Goal: Information Seeking & Learning: Check status

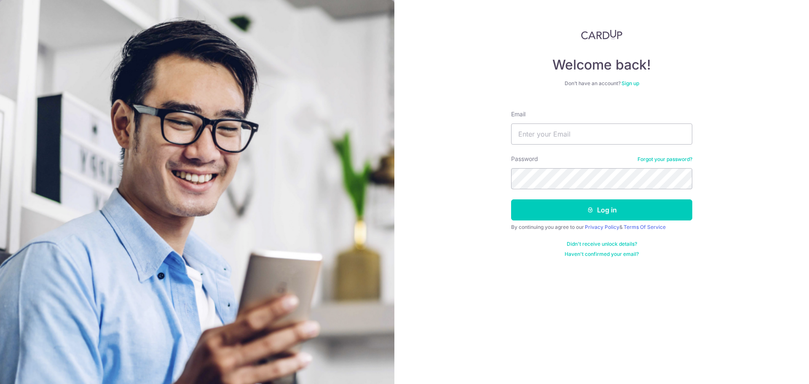
click at [553, 136] on input "Email" at bounding box center [601, 133] width 181 height 21
type input "[EMAIL_ADDRESS][DOMAIN_NAME]"
click at [511, 199] on button "Log in" at bounding box center [601, 209] width 181 height 21
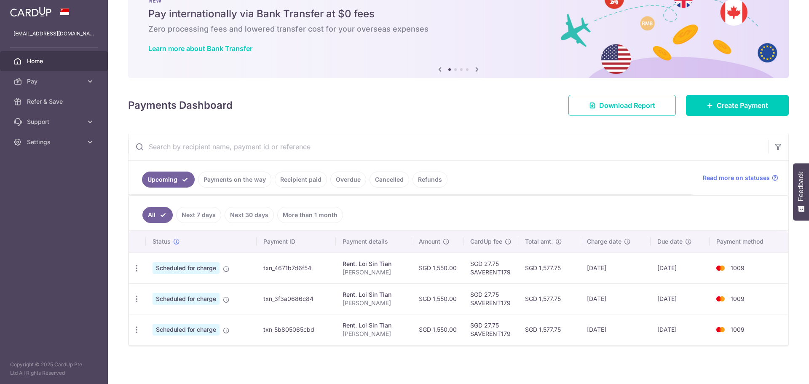
scroll to position [32, 0]
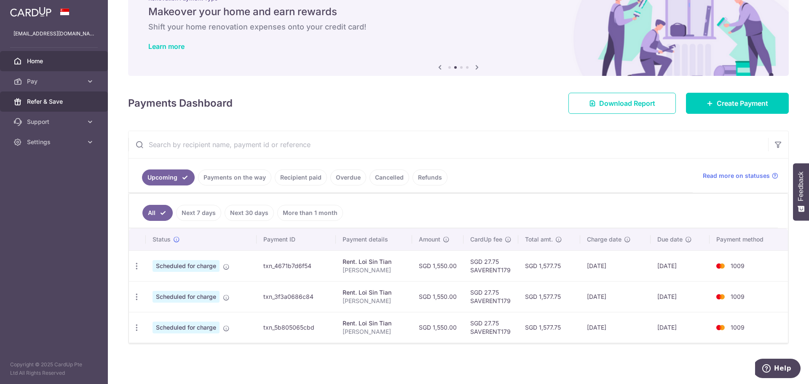
click at [67, 103] on span "Refer & Save" at bounding box center [55, 101] width 56 height 8
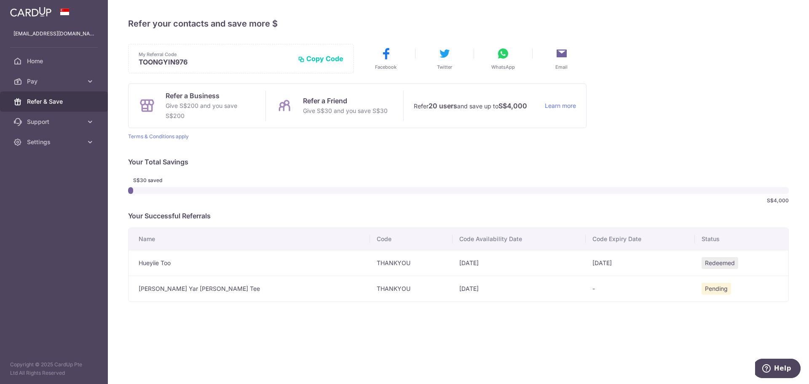
click at [701, 289] on span "Pending" at bounding box center [715, 289] width 29 height 12
click at [541, 305] on div "× Invite your friends via email To Send Invitations Sample From CardUp Subject …" at bounding box center [458, 192] width 701 height 384
click at [452, 291] on td "29/09/2026" at bounding box center [518, 288] width 133 height 26
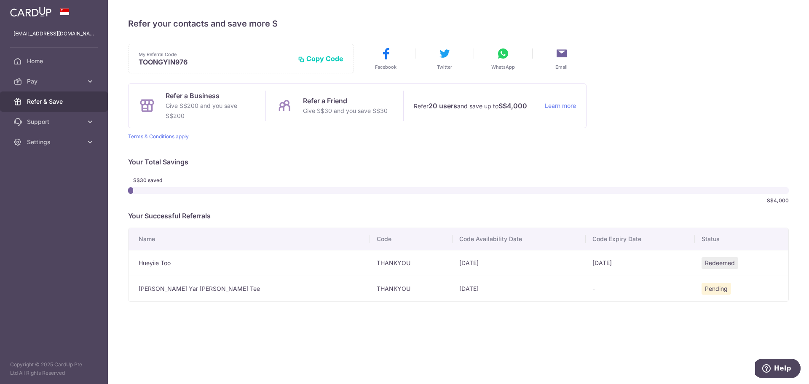
click at [452, 291] on td "29/09/2026" at bounding box center [518, 288] width 133 height 26
click at [404, 329] on div "× Invite your friends via email To Send Invitations Sample From CardUp Subject …" at bounding box center [458, 192] width 701 height 384
click at [175, 136] on link "Terms & Conditions apply" at bounding box center [158, 136] width 61 height 6
